Goal: Task Accomplishment & Management: Manage account settings

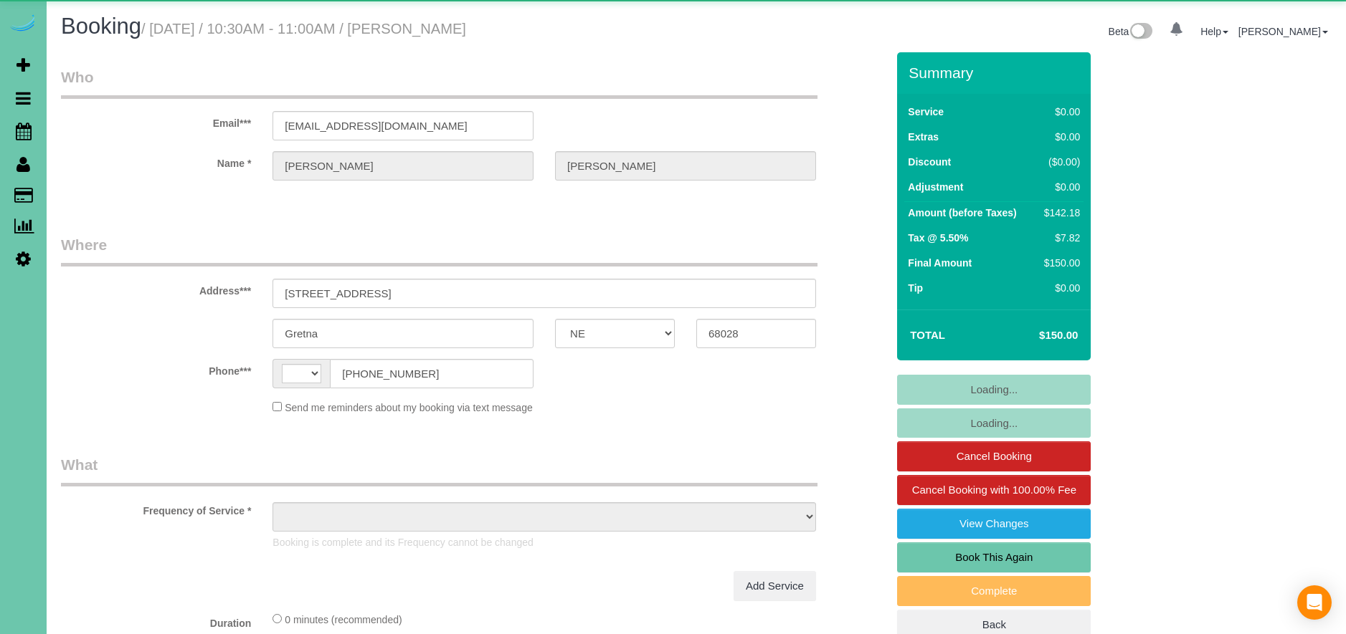
select select "NE"
select select "string:US"
select select "object:912"
select select "string:fspay-b1b091e1-b8f4-42a6-afd4-0258261b93e4"
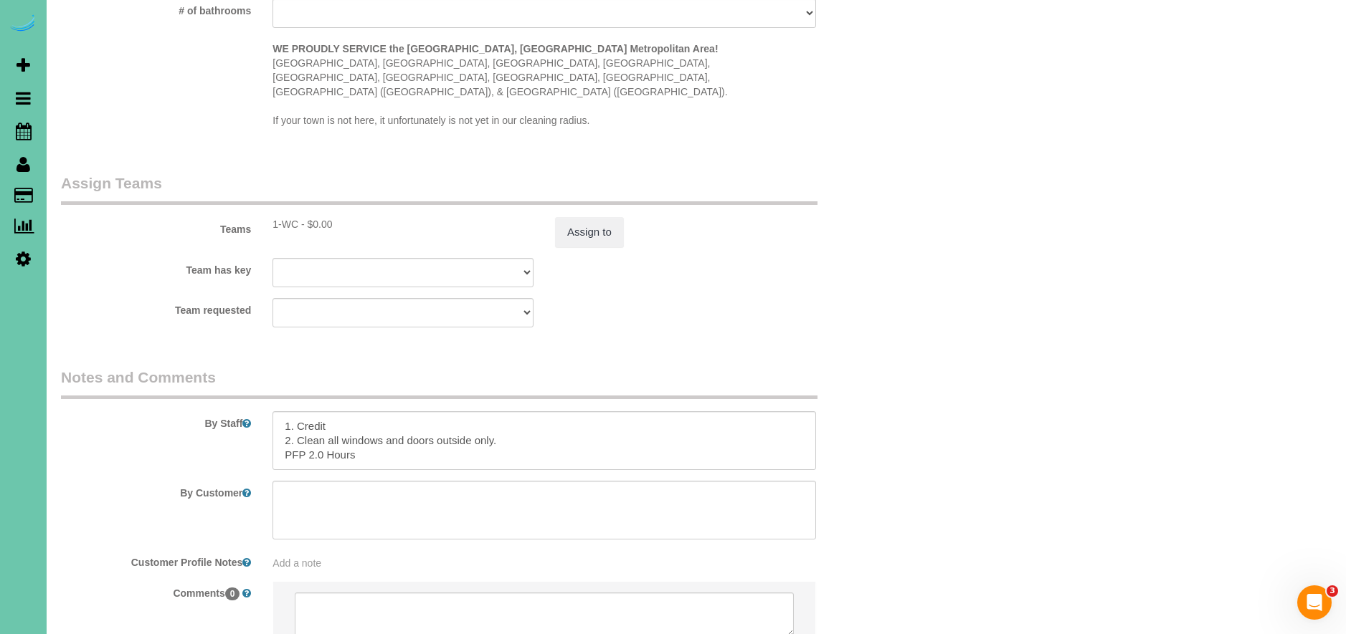
scroll to position [1493, 0]
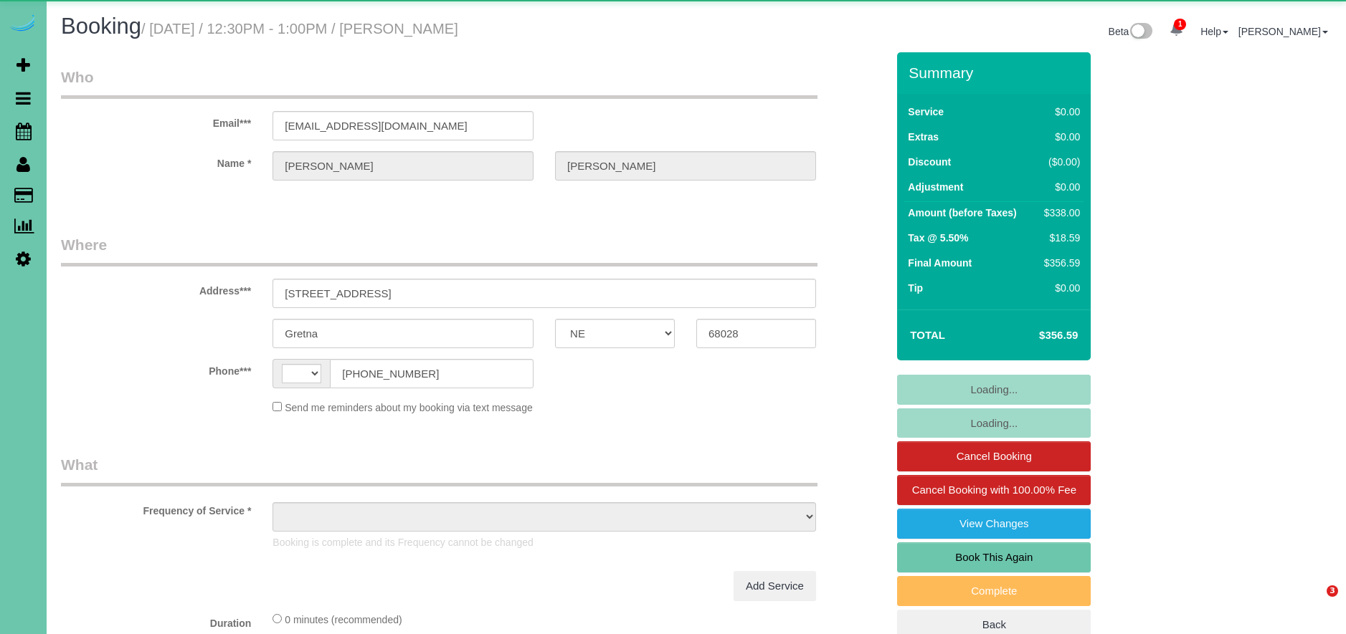
select select "NE"
select select "string:US"
select select "object:654"
select select "string:fspay-b1b091e1-b8f4-42a6-afd4-0258261b93e4"
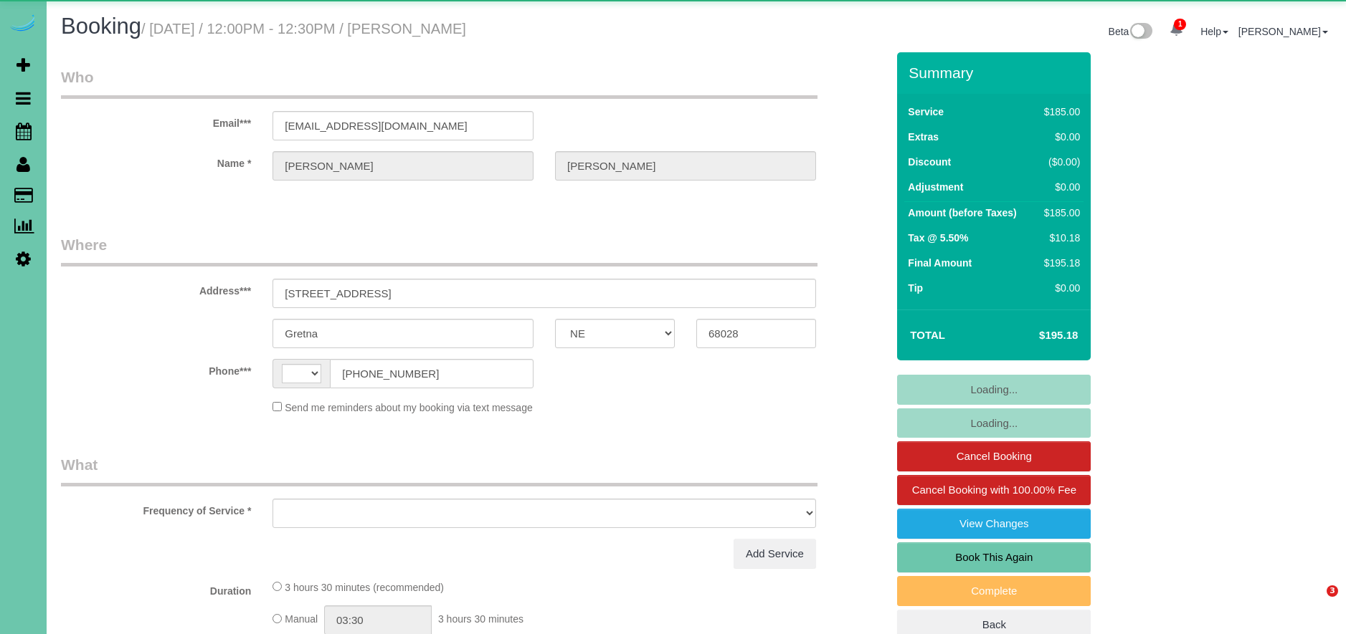
select select "NE"
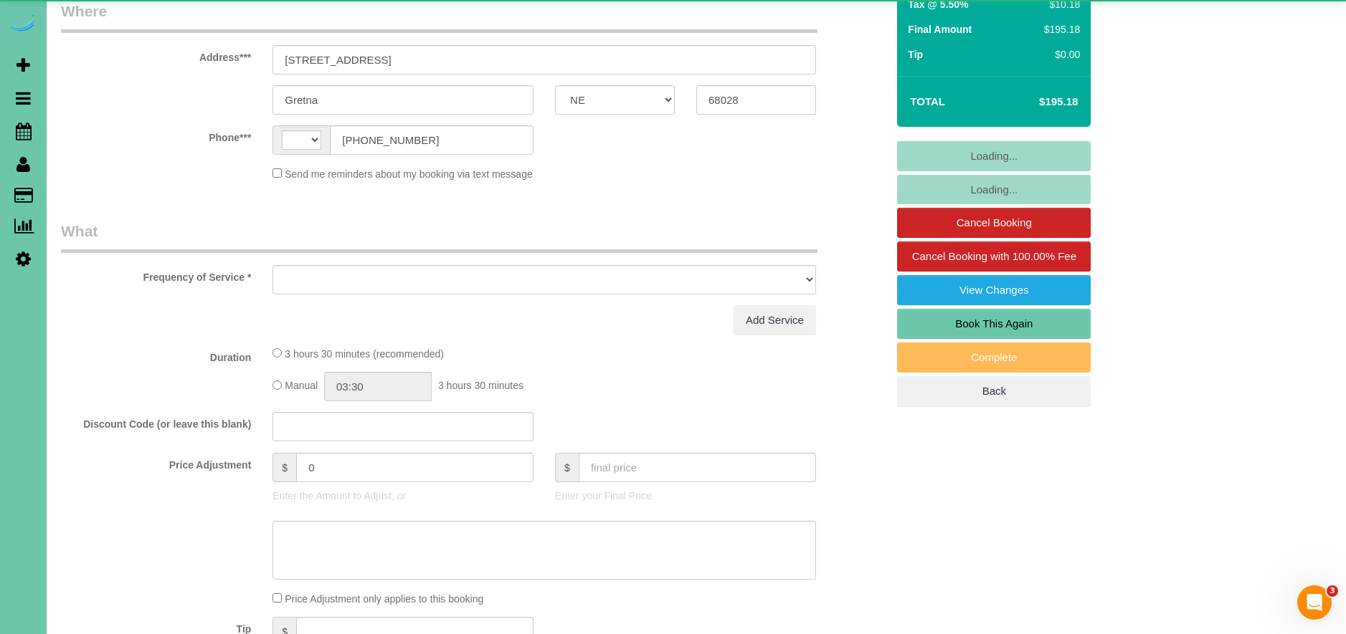
select select "string:US"
select select "object:630"
select select "string:fspay-b1b091e1-b8f4-42a6-afd4-0258261b93e4"
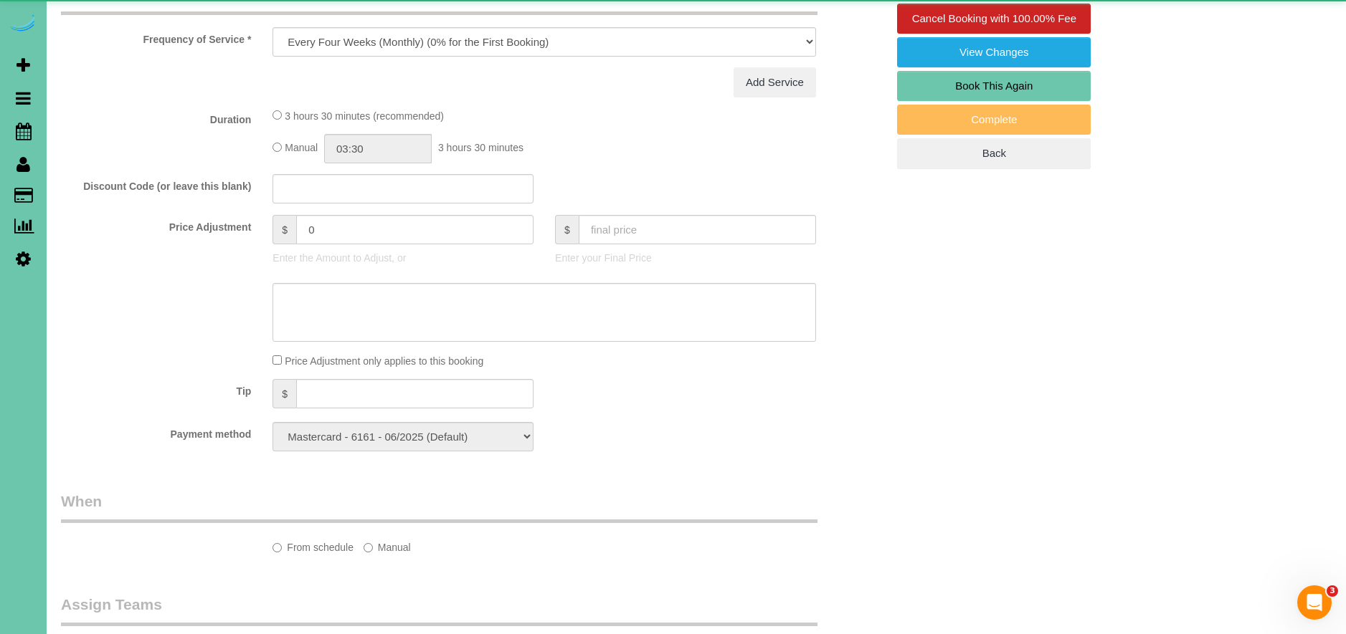
select select "object:663"
